Goal: Download file/media

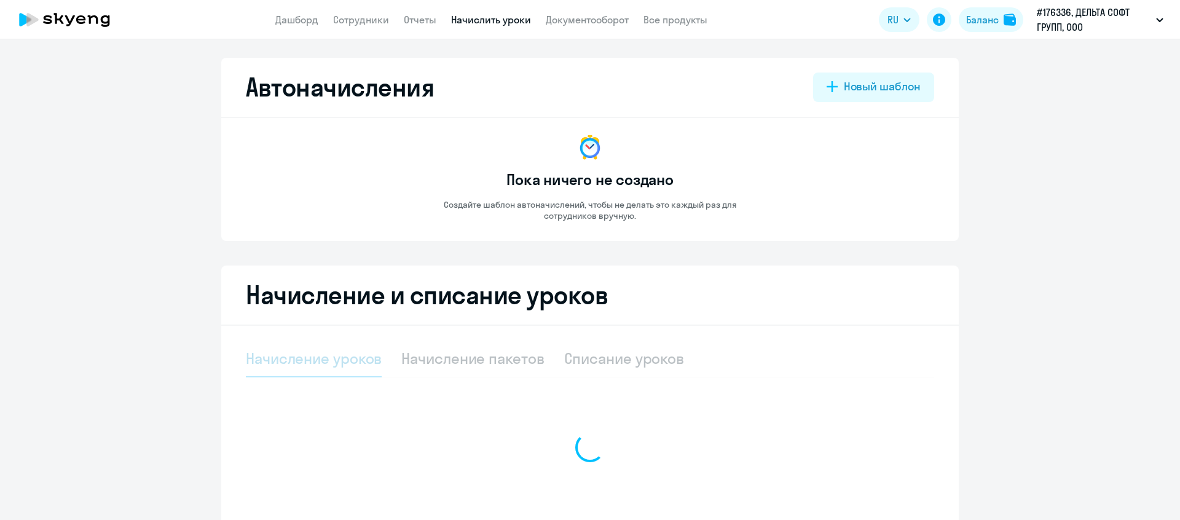
select select "10"
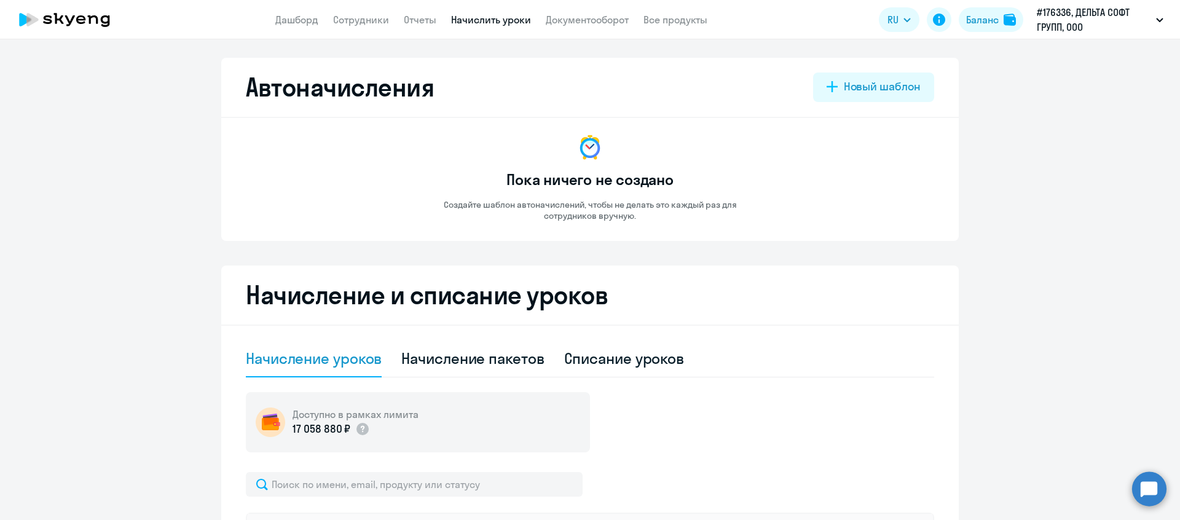
click at [568, 12] on app-menu-item-link "Документооборот" at bounding box center [587, 19] width 83 height 15
click at [567, 17] on link "Документооборот" at bounding box center [587, 20] width 83 height 12
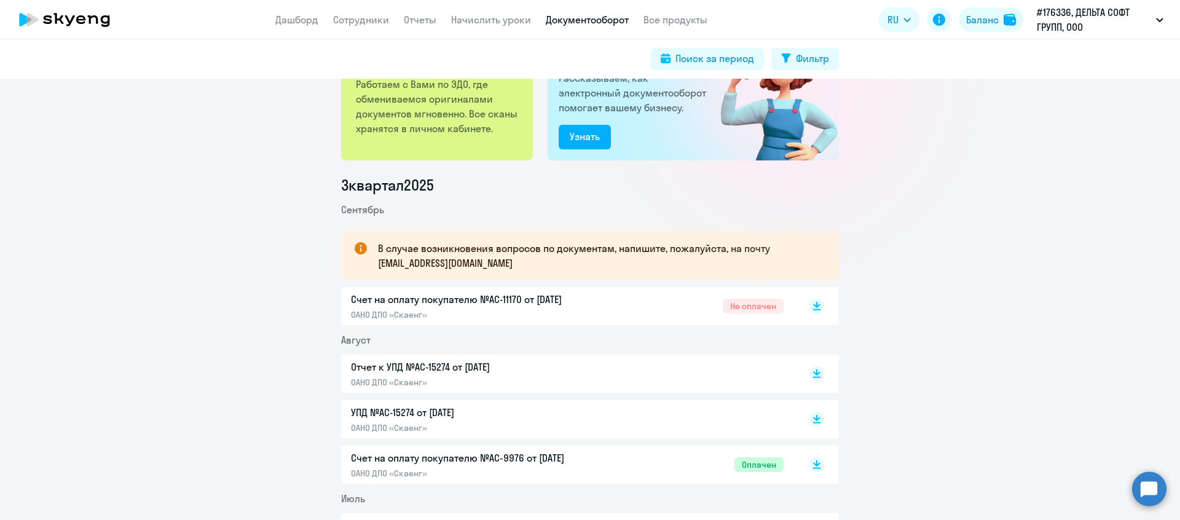
scroll to position [71, 0]
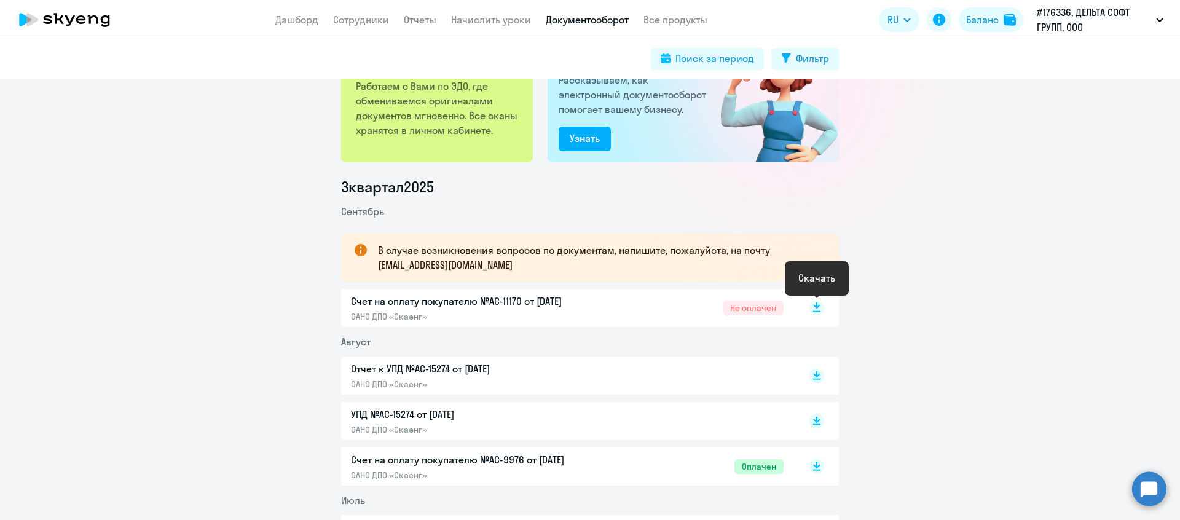
click at [819, 307] on rect at bounding box center [816, 308] width 15 height 15
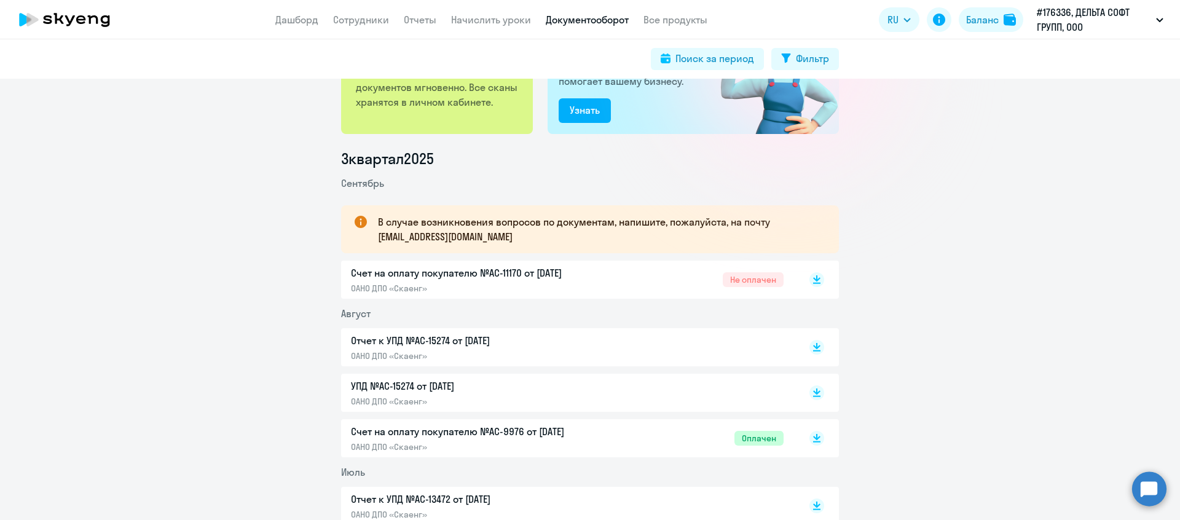
scroll to position [100, 0]
click at [298, 25] on link "Дашборд" at bounding box center [296, 20] width 43 height 12
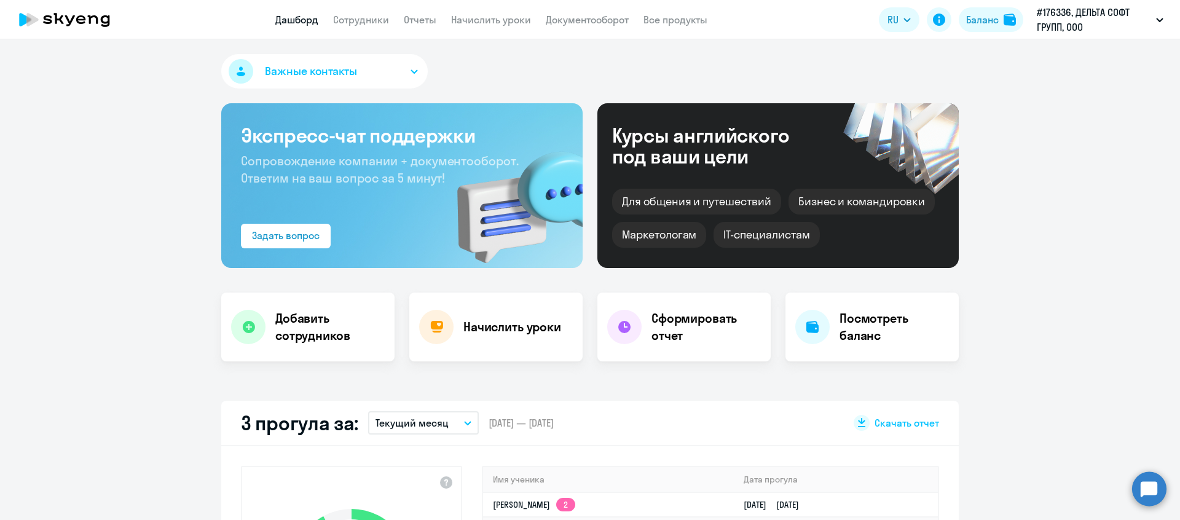
select select "30"
